Goal: Information Seeking & Learning: Get advice/opinions

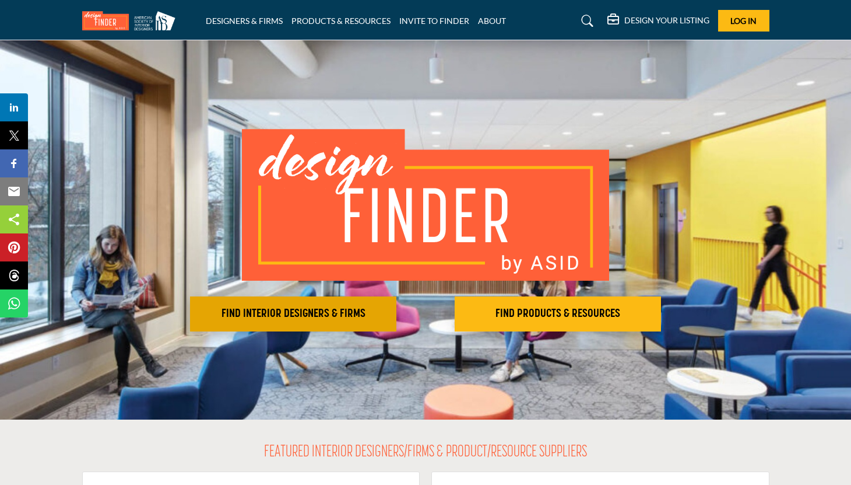
click at [313, 300] on button "FIND INTERIOR DESIGNERS & FIRMS" at bounding box center [293, 313] width 206 height 35
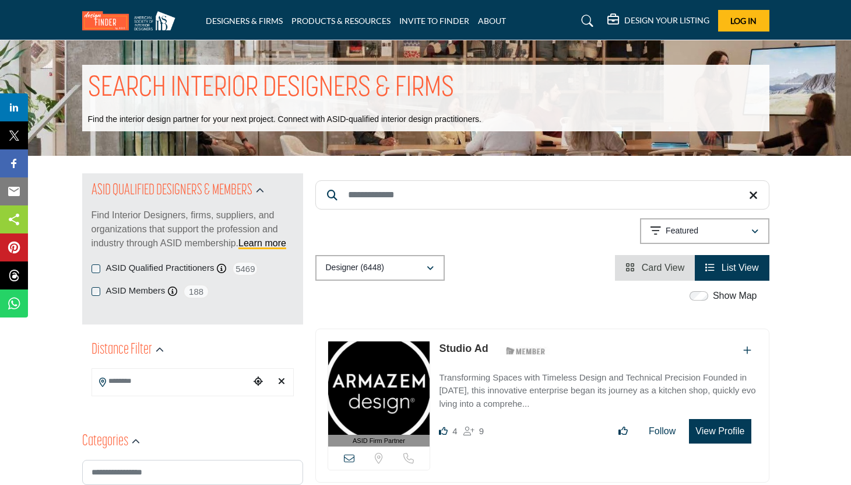
click at [199, 388] on input "Search Location" at bounding box center [170, 381] width 157 height 23
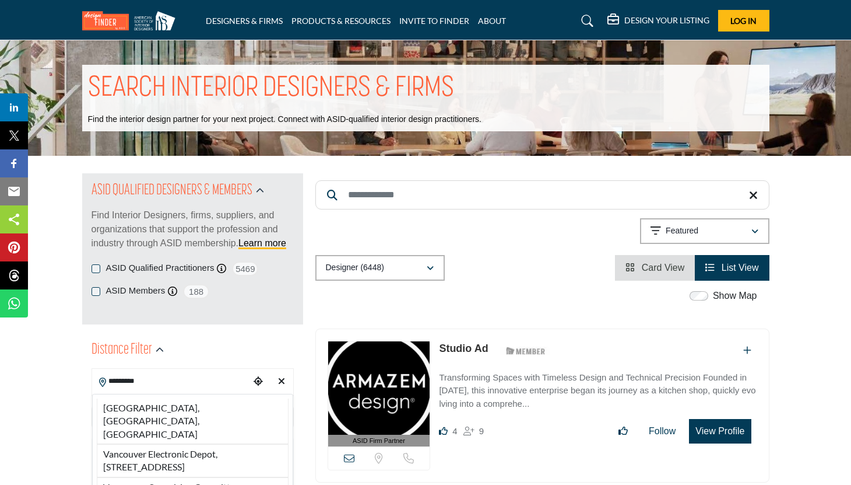
click at [192, 414] on li "Vancouver, BC, CAN" at bounding box center [193, 420] width 192 height 45
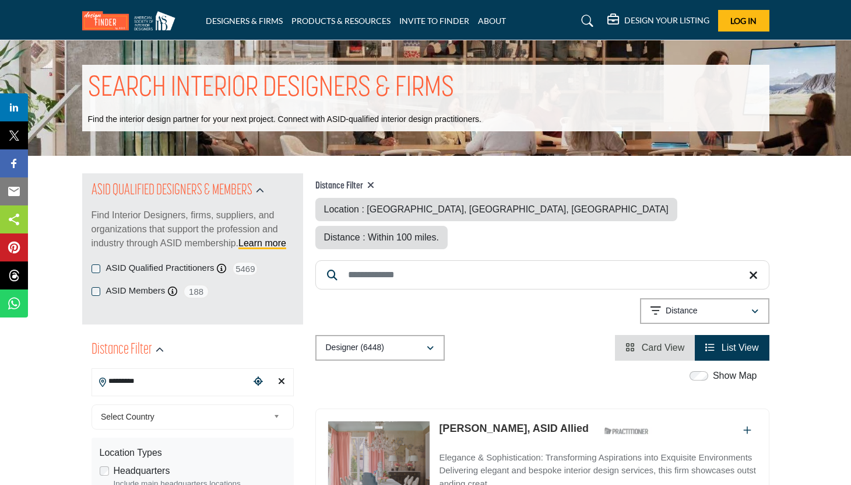
type input "**********"
type input "***"
click at [160, 409] on span "Select Country" at bounding box center [185, 416] width 168 height 14
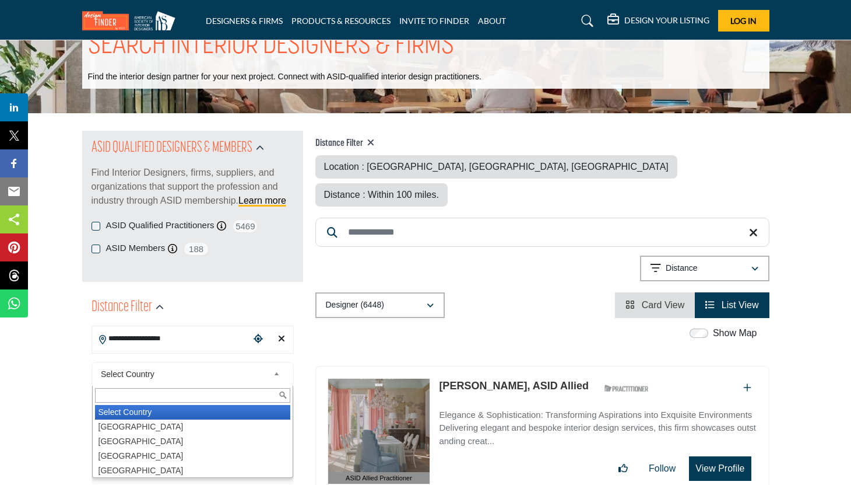
scroll to position [61, 0]
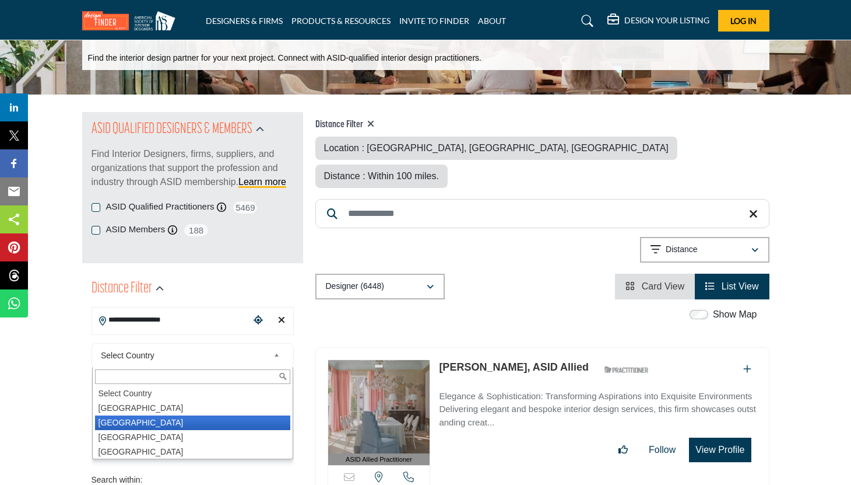
click at [123, 422] on li "Canada" at bounding box center [192, 422] width 195 height 15
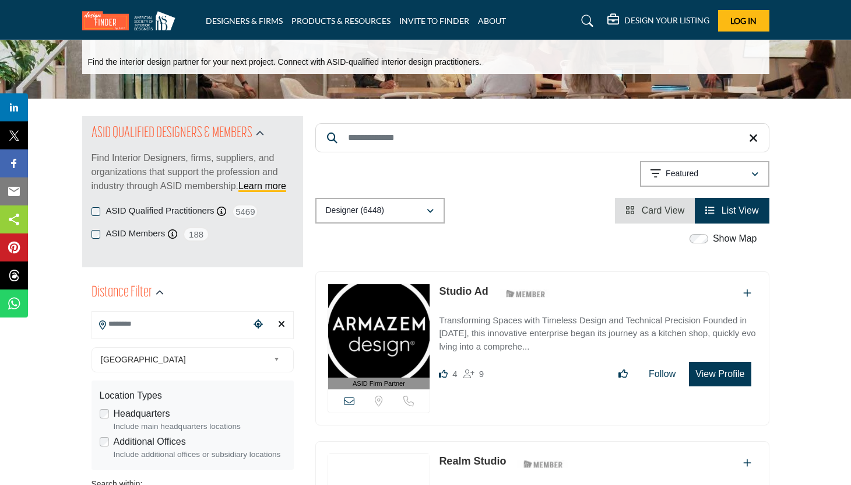
click at [120, 423] on div "Location Types Headquarters Include main headquarters locations Additional Offi…" at bounding box center [193, 424] width 202 height 89
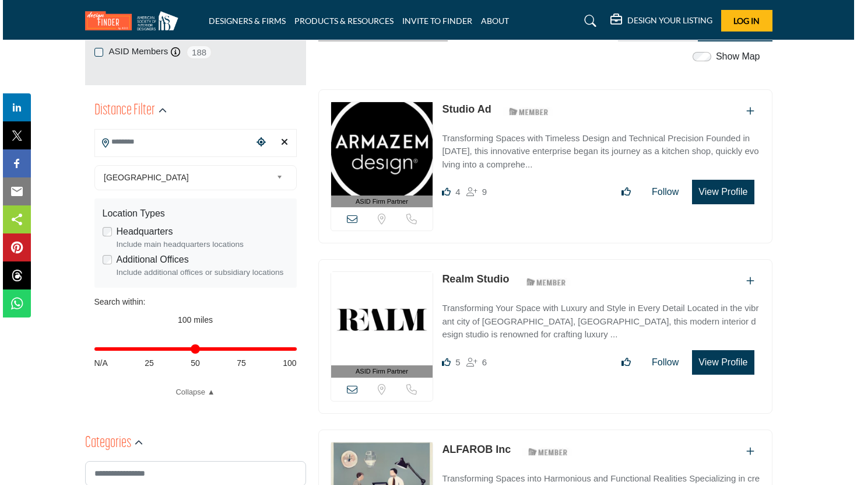
scroll to position [50, 0]
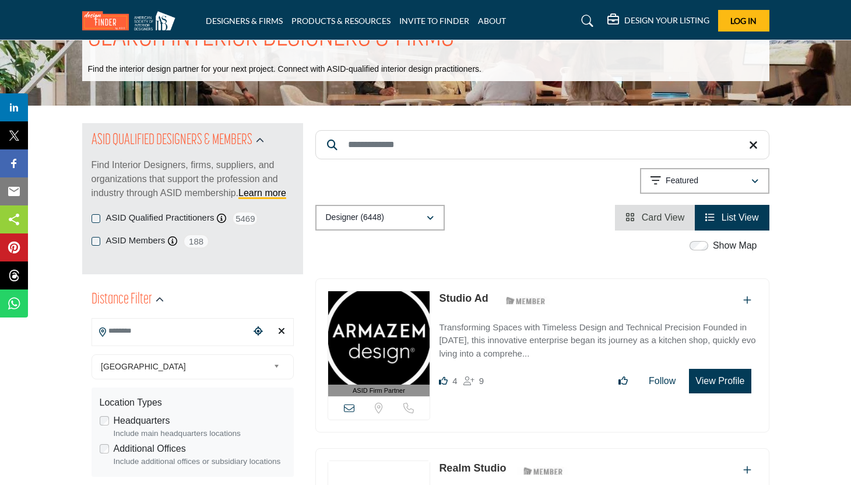
drag, startPoint x: 436, startPoint y: 297, endPoint x: 490, endPoint y: 297, distance: 53.6
click at [490, 297] on div "ASID Firm Partner ASID Firm Partners are design companies with ASID-qualified i…" at bounding box center [542, 355] width 454 height 155
copy link "Studio Ad"
click at [718, 382] on button "View Profile" at bounding box center [720, 380] width 62 height 24
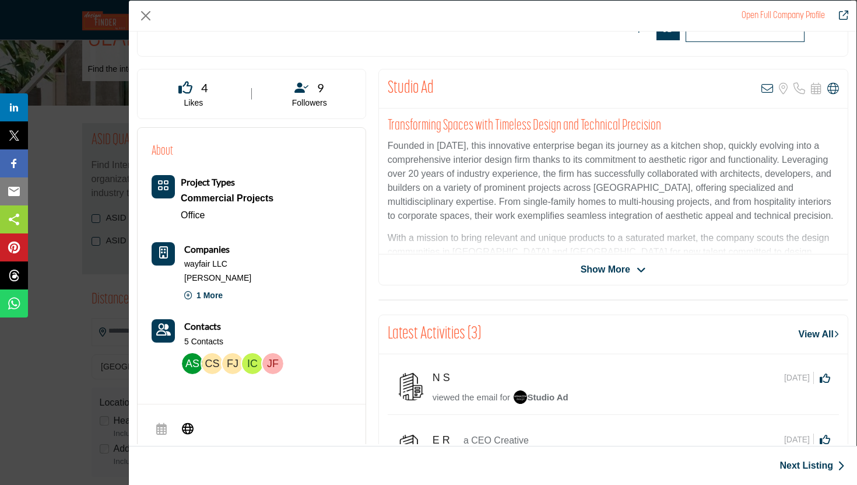
scroll to position [293, 0]
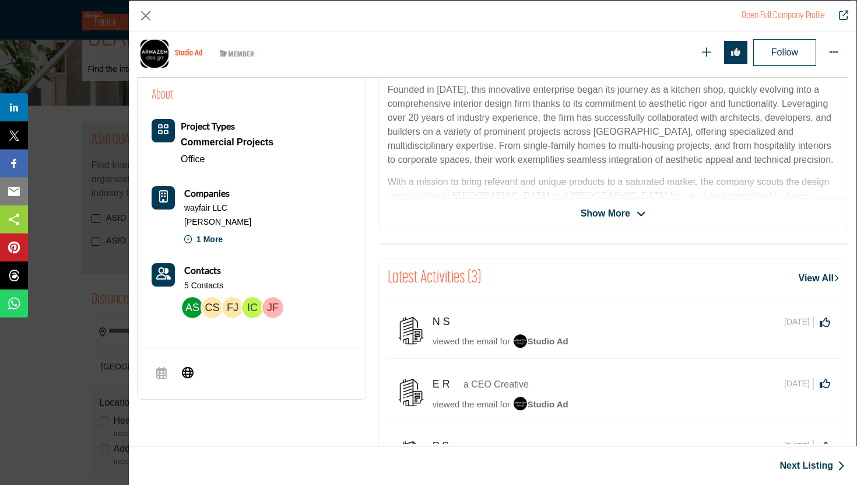
click at [599, 206] on span "Show More" at bounding box center [606, 213] width 50 height 14
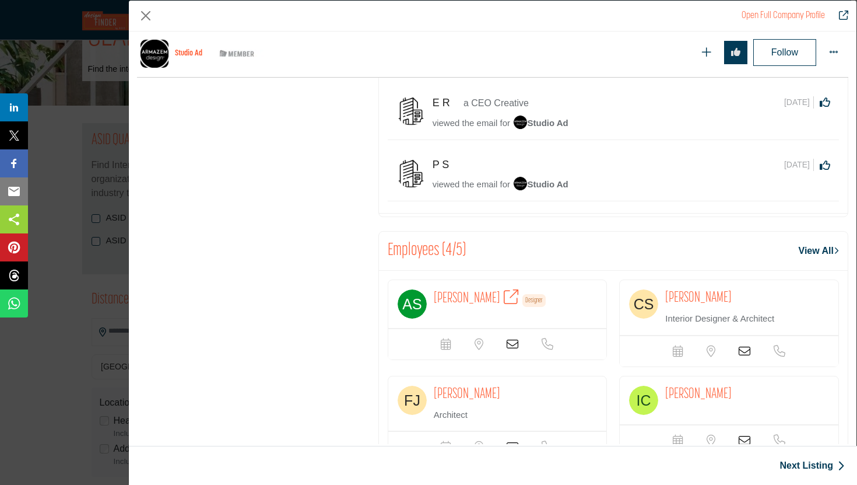
scroll to position [756, 0]
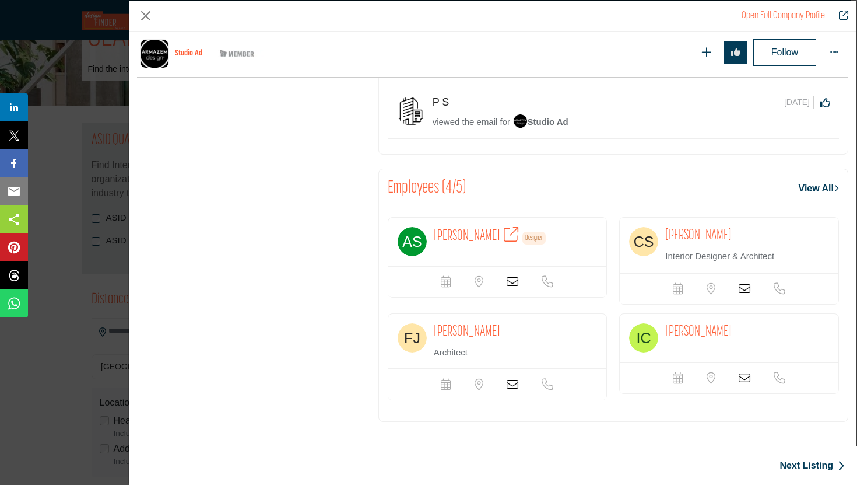
click at [550, 122] on span "Studio Ad" at bounding box center [540, 122] width 55 height 10
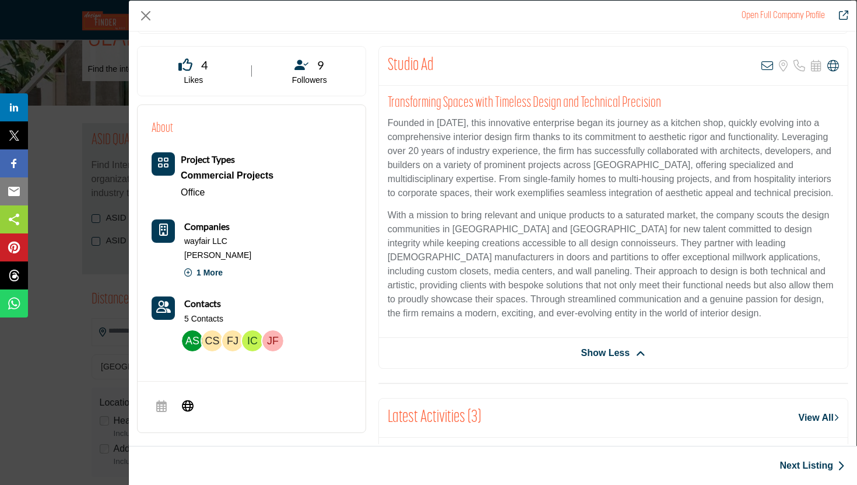
scroll to position [0, 0]
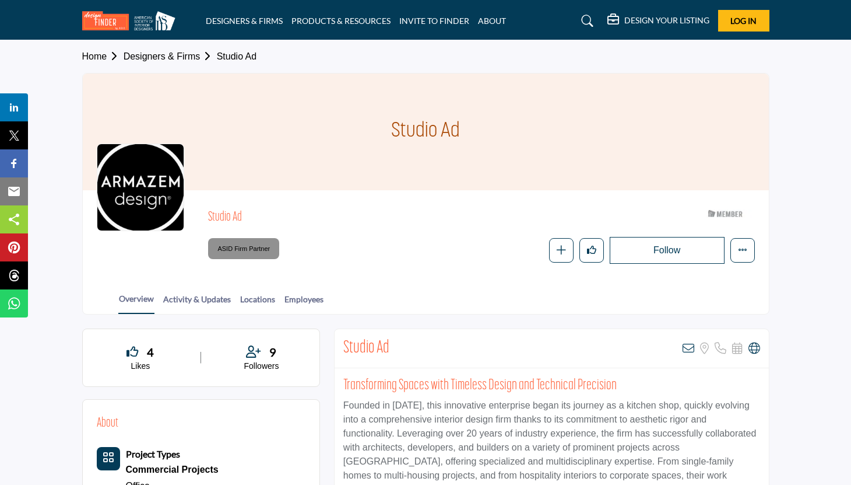
click at [363, 349] on h2 "Studio Ad" at bounding box center [366, 348] width 46 height 21
click at [353, 381] on h2 "Transforming Spaces with Timeless Design and Technical Precision" at bounding box center [551, 385] width 417 height 17
click at [215, 300] on link "Activity & Updates" at bounding box center [197, 303] width 69 height 20
click at [205, 303] on link "Activity & Updates" at bounding box center [197, 303] width 69 height 20
click at [248, 300] on link "Locations" at bounding box center [258, 303] width 36 height 20
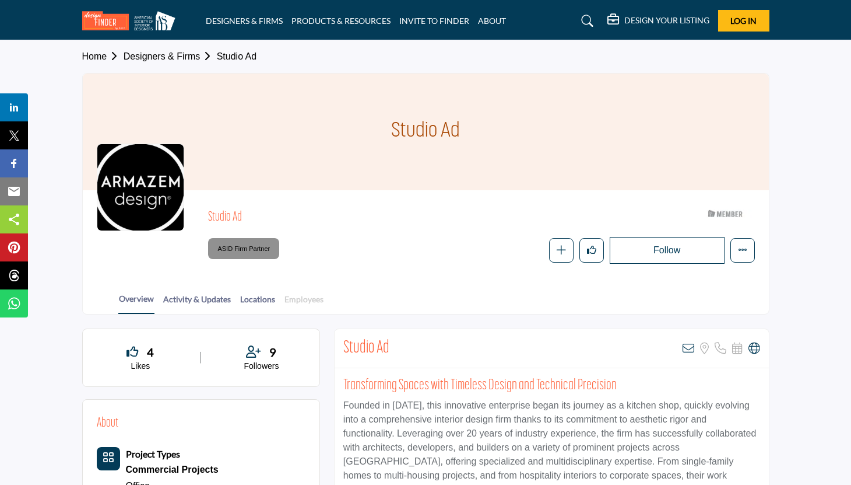
click at [306, 300] on link "Employees" at bounding box center [304, 303] width 40 height 20
click at [159, 167] on div at bounding box center [140, 186] width 87 height 87
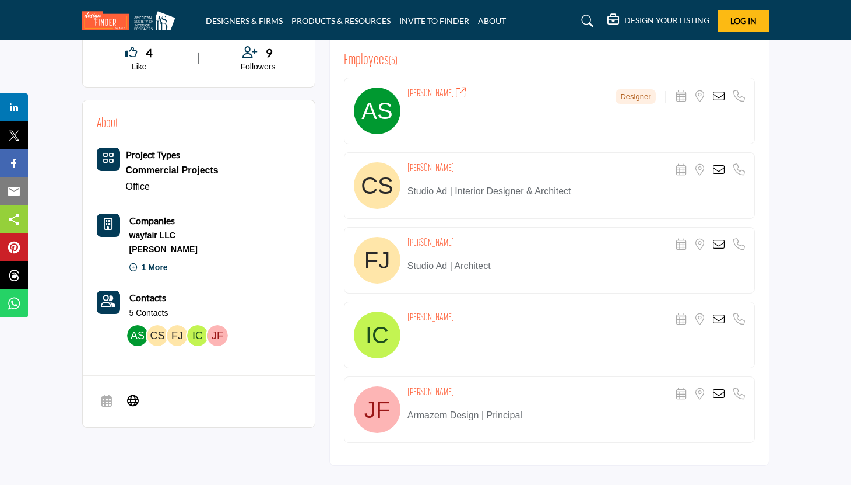
scroll to position [323, 0]
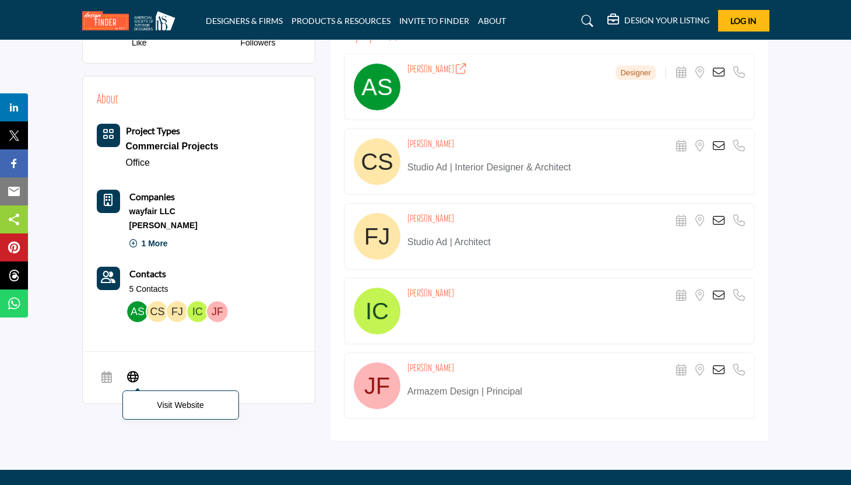
click at [132, 378] on icon at bounding box center [133, 375] width 12 height 14
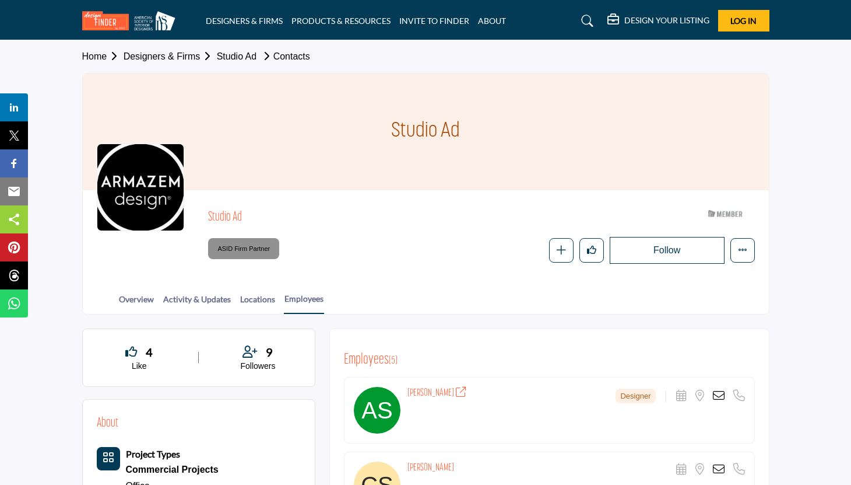
click at [185, 58] on link "Designers & Firms" at bounding box center [170, 56] width 93 height 10
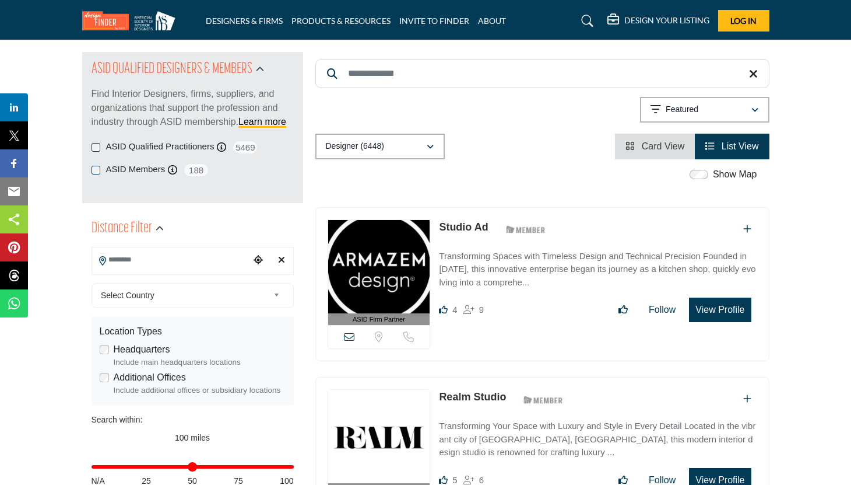
scroll to position [203, 0]
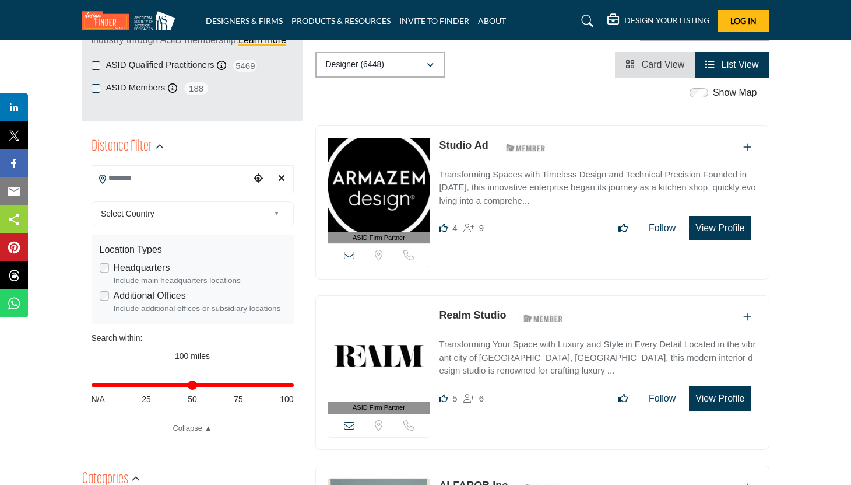
click at [196, 184] on input "Search Location" at bounding box center [170, 178] width 157 height 23
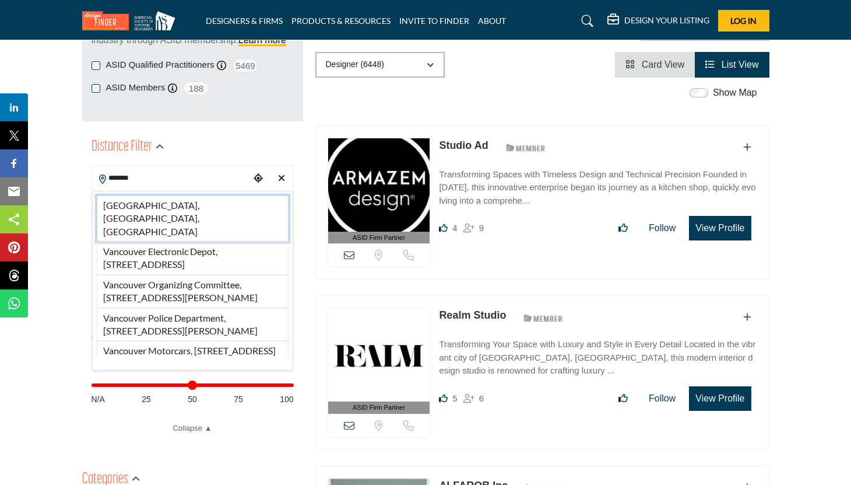
click at [184, 207] on li "Vancouver, BC, CAN" at bounding box center [193, 218] width 192 height 46
type input "**********"
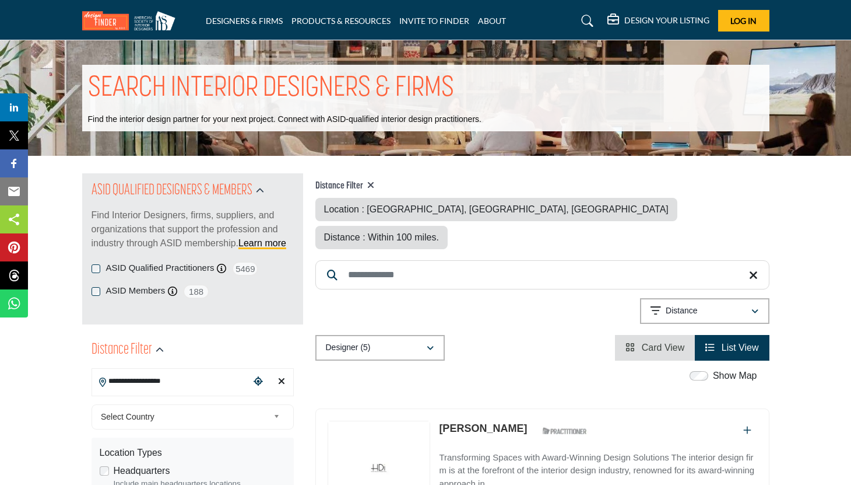
scroll to position [124, 0]
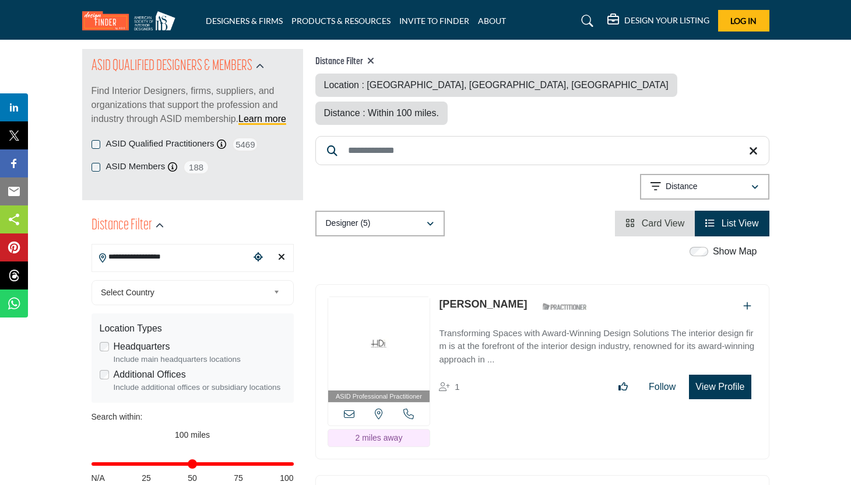
click at [483, 298] on link "[PERSON_NAME]" at bounding box center [483, 304] width 88 height 12
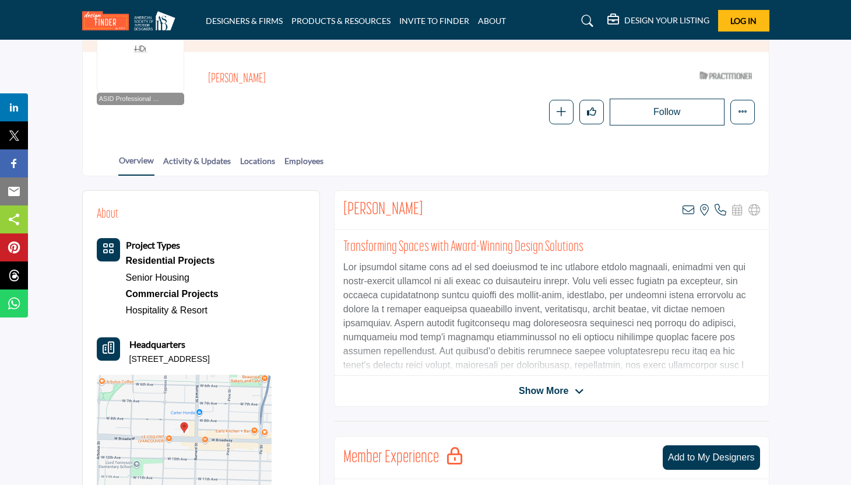
scroll to position [104, 0]
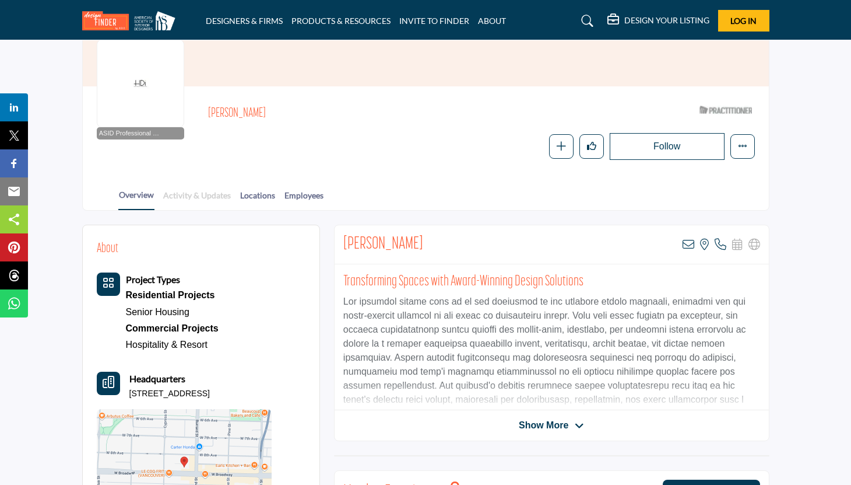
click at [192, 201] on link "Activity & Updates" at bounding box center [197, 199] width 69 height 20
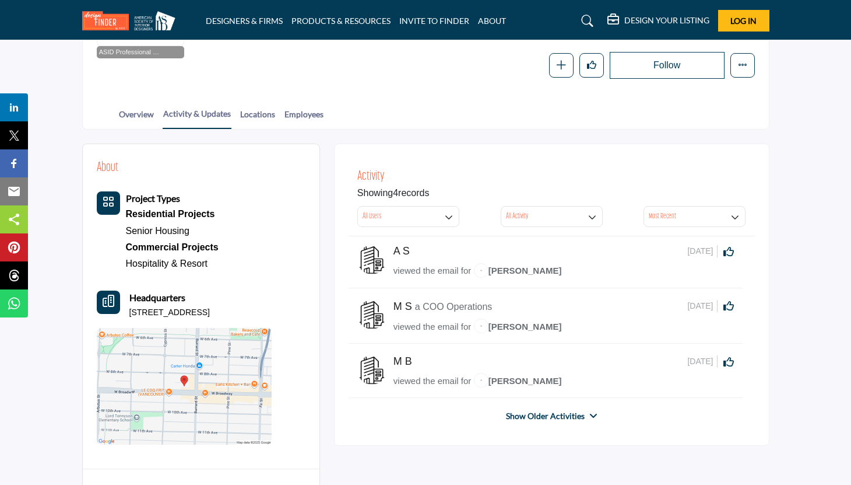
scroll to position [287, 0]
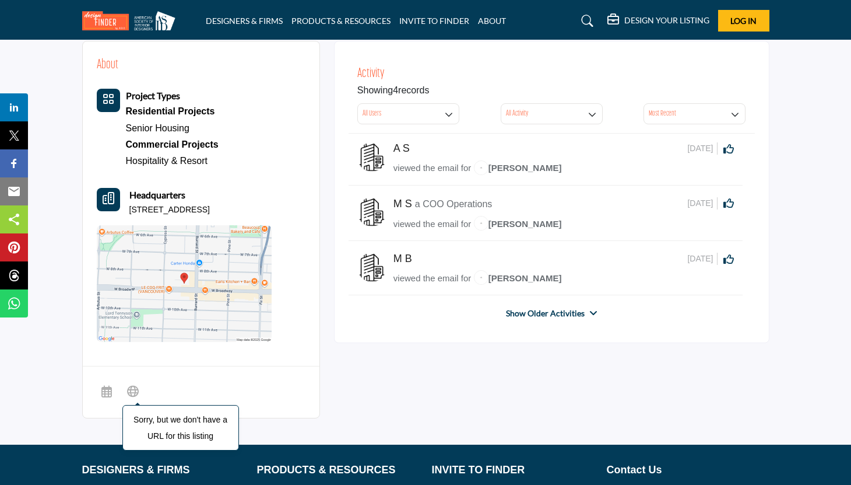
click at [131, 391] on icon at bounding box center [133, 390] width 12 height 14
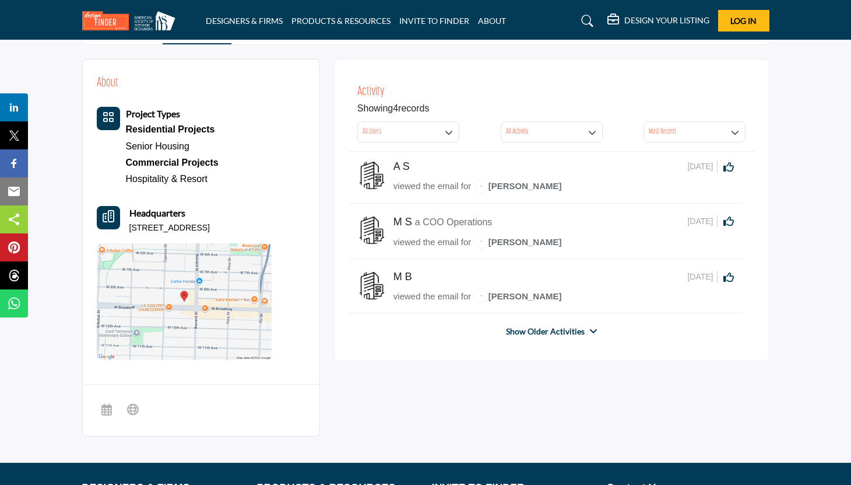
scroll to position [0, 0]
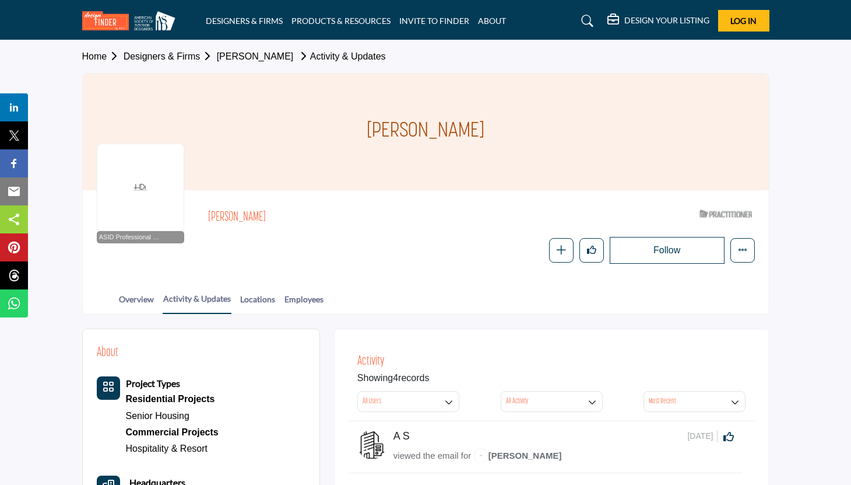
click at [171, 56] on link "Designers & Firms" at bounding box center [170, 56] width 93 height 10
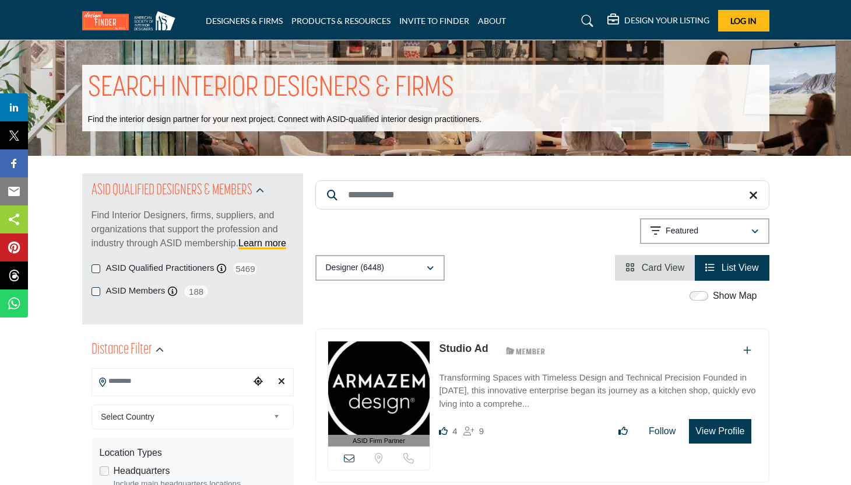
click at [182, 388] on input "Search Location" at bounding box center [170, 381] width 157 height 23
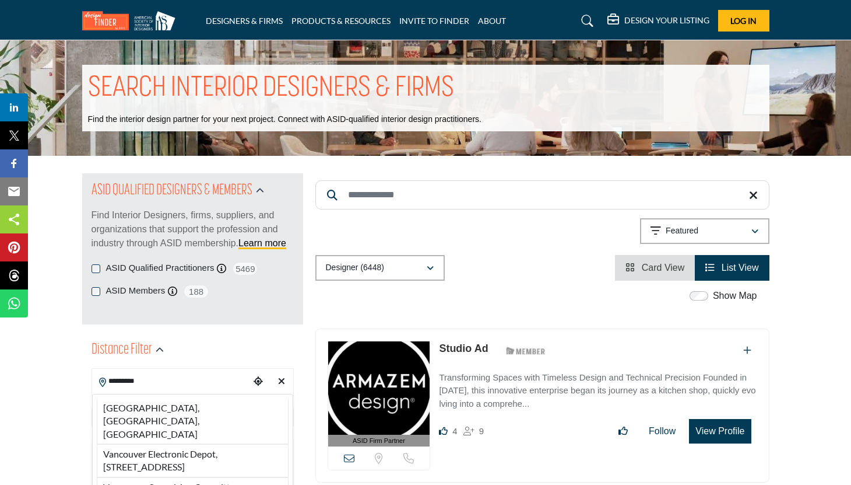
click at [166, 416] on li "Vancouver, BC, CAN" at bounding box center [193, 420] width 192 height 45
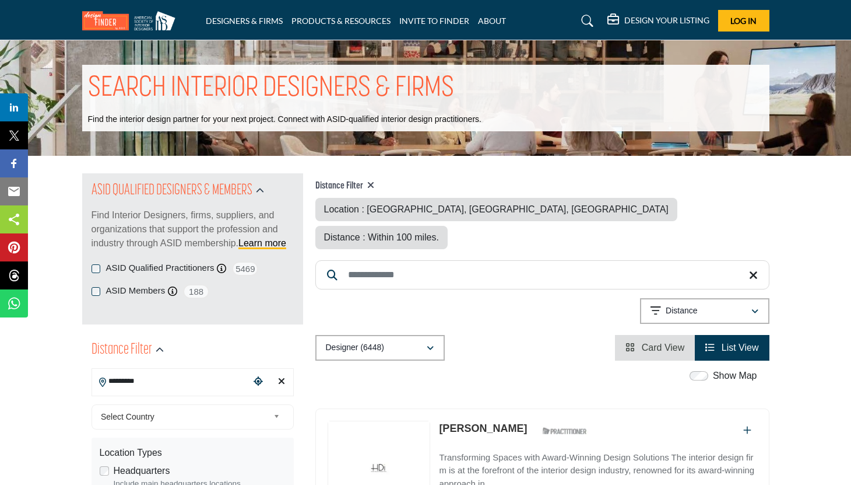
type input "**********"
click at [160, 409] on span "Select Country" at bounding box center [185, 416] width 168 height 14
click at [126, 481] on li "Canada" at bounding box center [192, 483] width 195 height 15
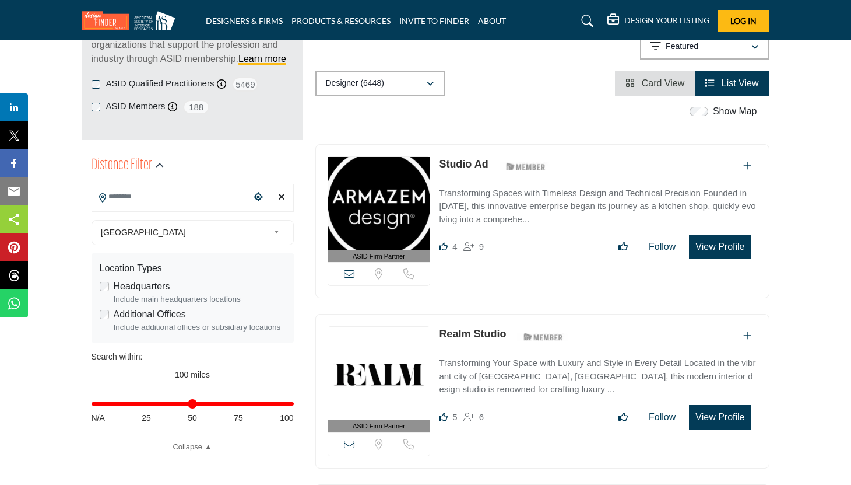
scroll to position [256, 0]
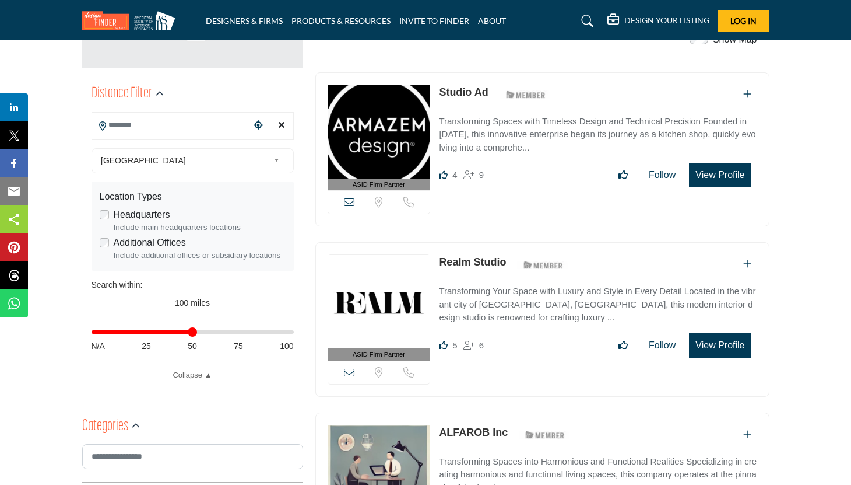
drag, startPoint x: 292, startPoint y: 333, endPoint x: 210, endPoint y: 137, distance: 212.8
type input "**"
click at [191, 333] on input "Distance in miles" at bounding box center [193, 332] width 202 height 2
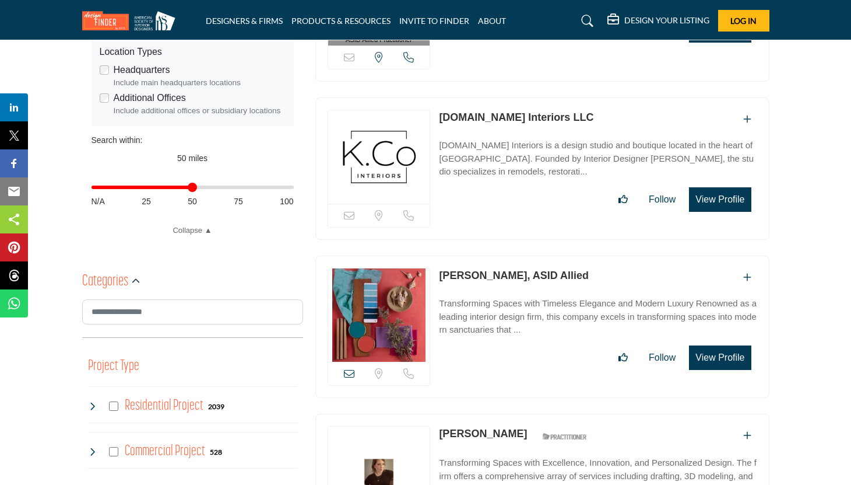
scroll to position [211, 0]
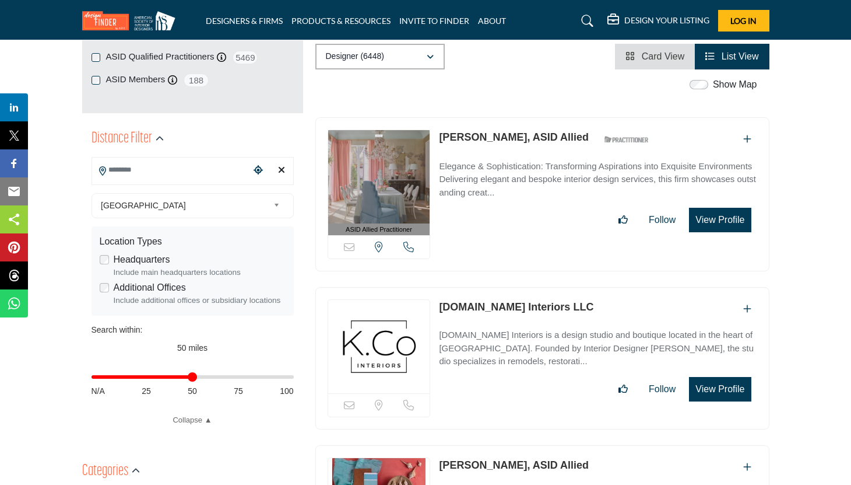
click at [196, 178] on input "Search Location" at bounding box center [170, 170] width 157 height 23
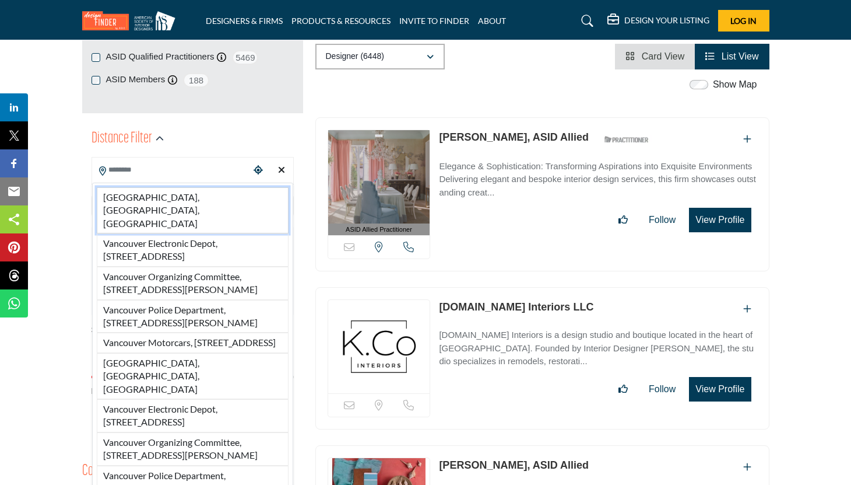
click at [192, 192] on li "Vancouver, BC, CAN" at bounding box center [193, 210] width 192 height 46
type input "**********"
type input "***"
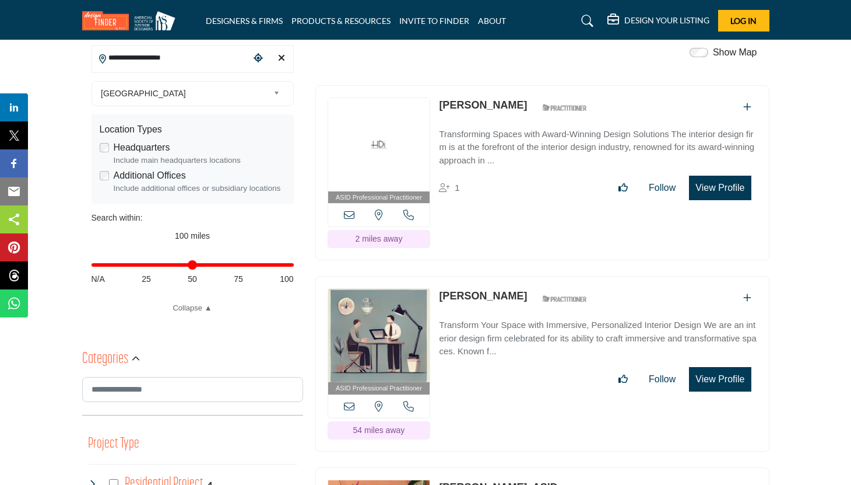
scroll to position [350, 0]
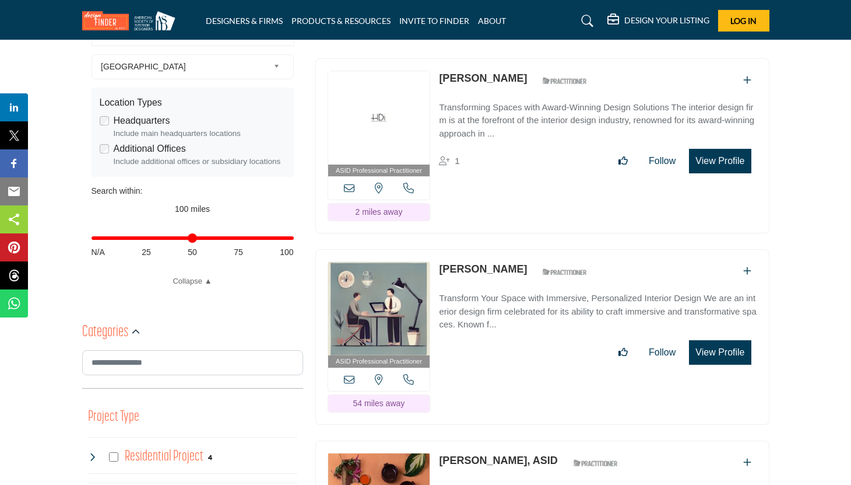
click at [479, 285] on link "Transform Your Space with Immersive, Personalized Interior Design We are an int…" at bounding box center [598, 308] width 318 height 47
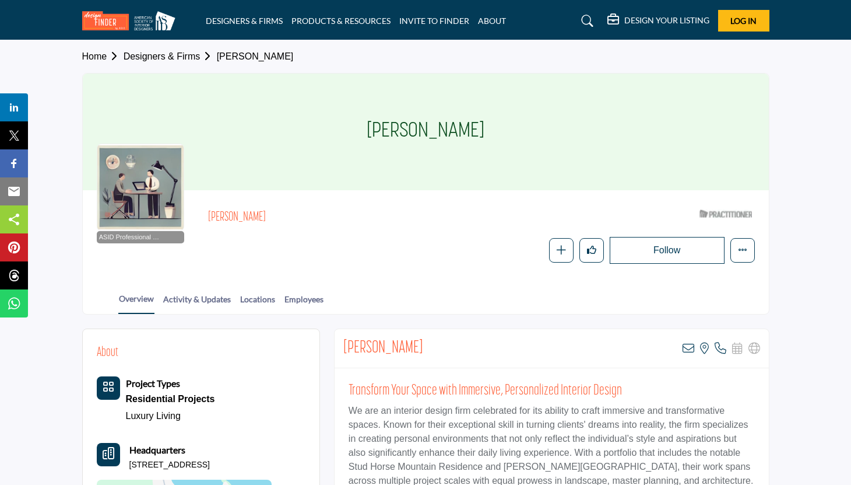
click at [162, 59] on link "Designers & Firms" at bounding box center [170, 56] width 93 height 10
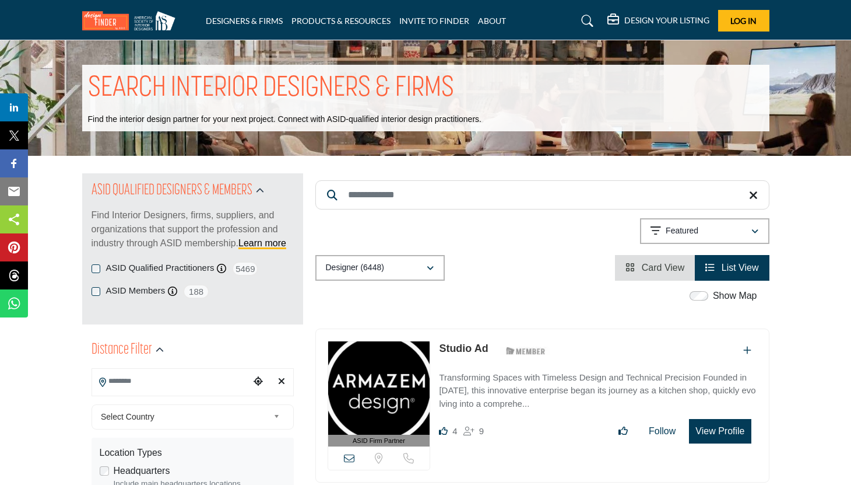
click at [380, 199] on input "Search Keyword" at bounding box center [542, 194] width 454 height 29
